Goal: Find specific page/section: Find specific page/section

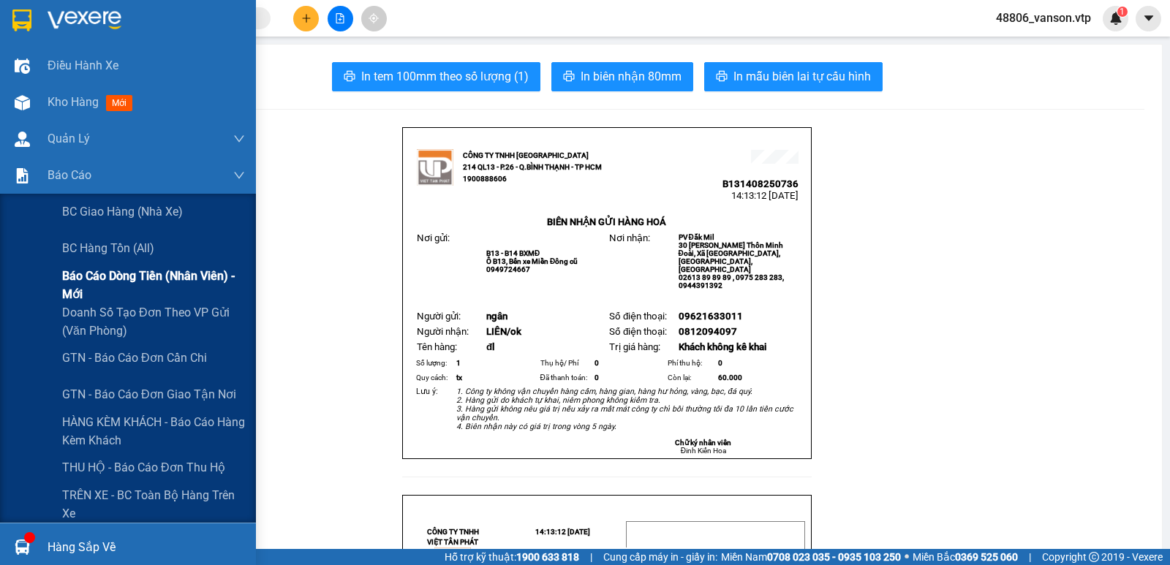
click at [106, 279] on span "Báo cáo dòng tiền (nhân viên) - mới" at bounding box center [153, 285] width 183 height 37
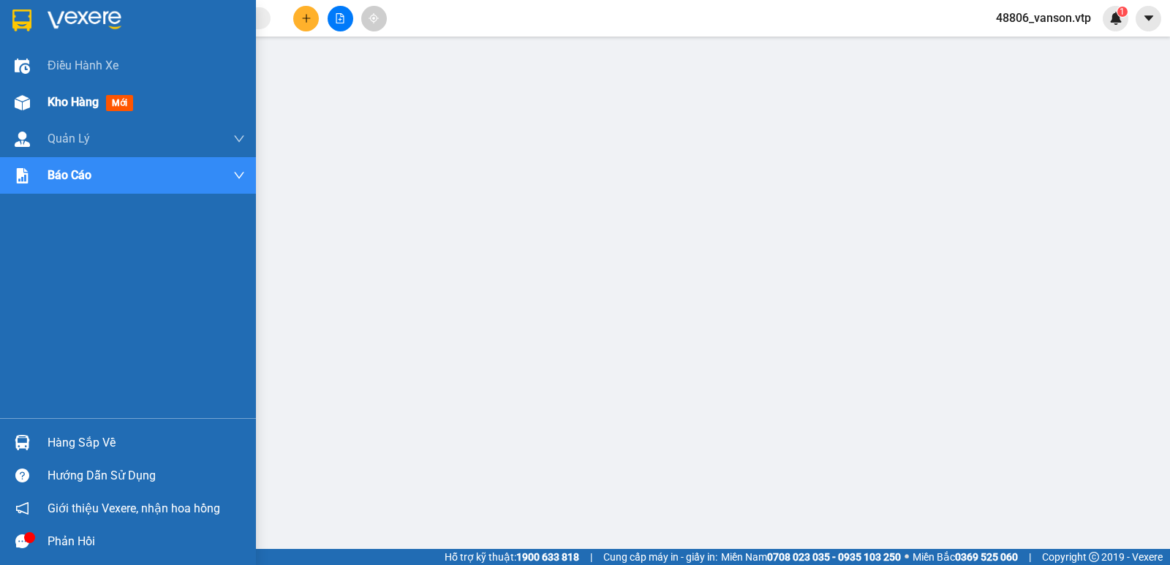
click at [43, 103] on div "Kho hàng mới" at bounding box center [128, 102] width 256 height 37
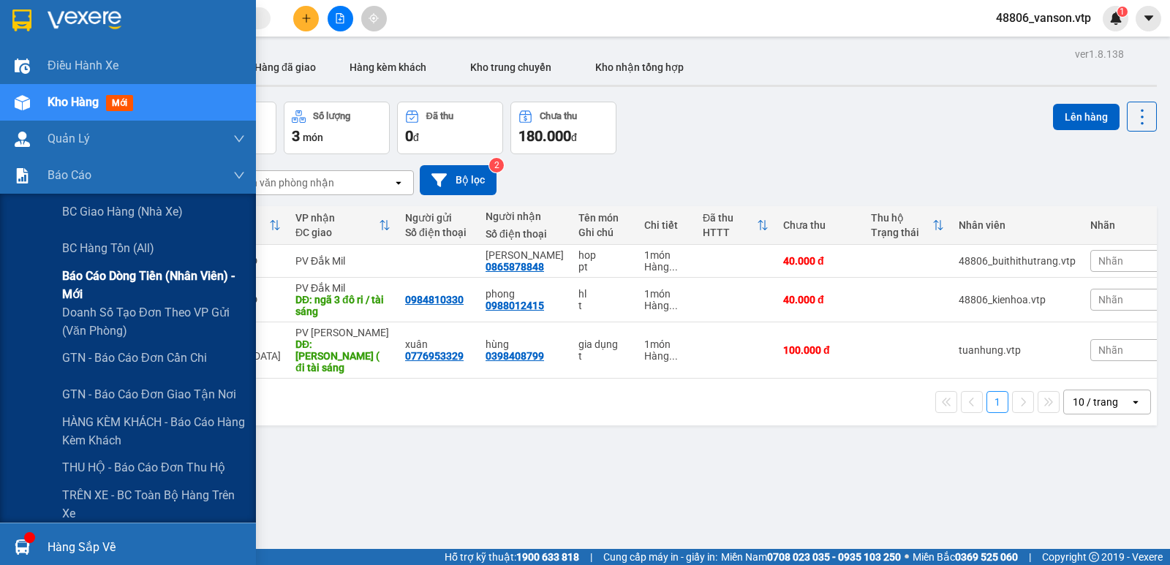
click at [82, 290] on span "Báo cáo dòng tiền (nhân viên) - mới" at bounding box center [153, 285] width 183 height 37
